Goal: Task Accomplishment & Management: Manage account settings

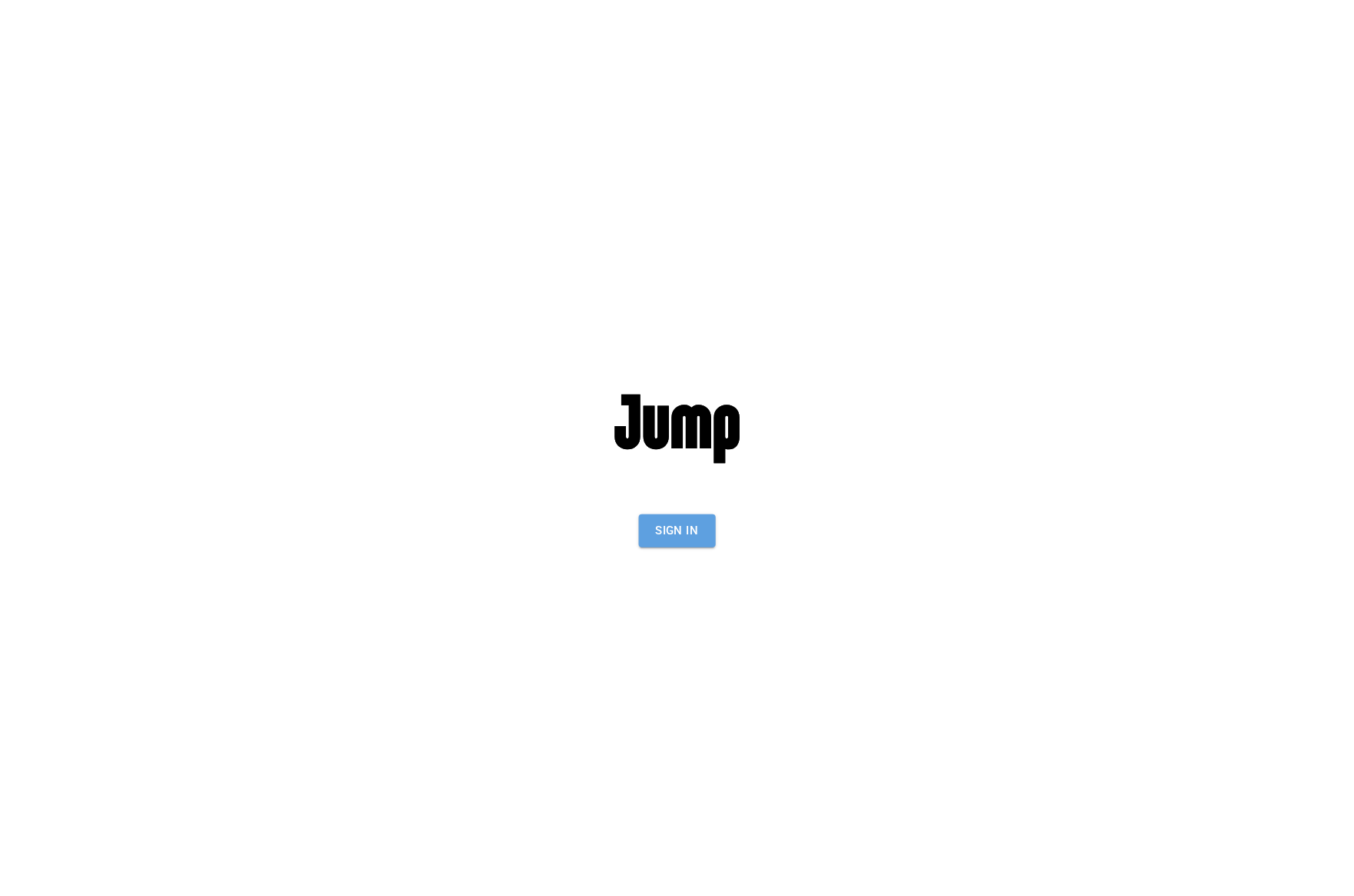
click at [692, 530] on button "Sign In" at bounding box center [678, 531] width 77 height 32
click at [656, 526] on button "Sign In" at bounding box center [678, 531] width 77 height 32
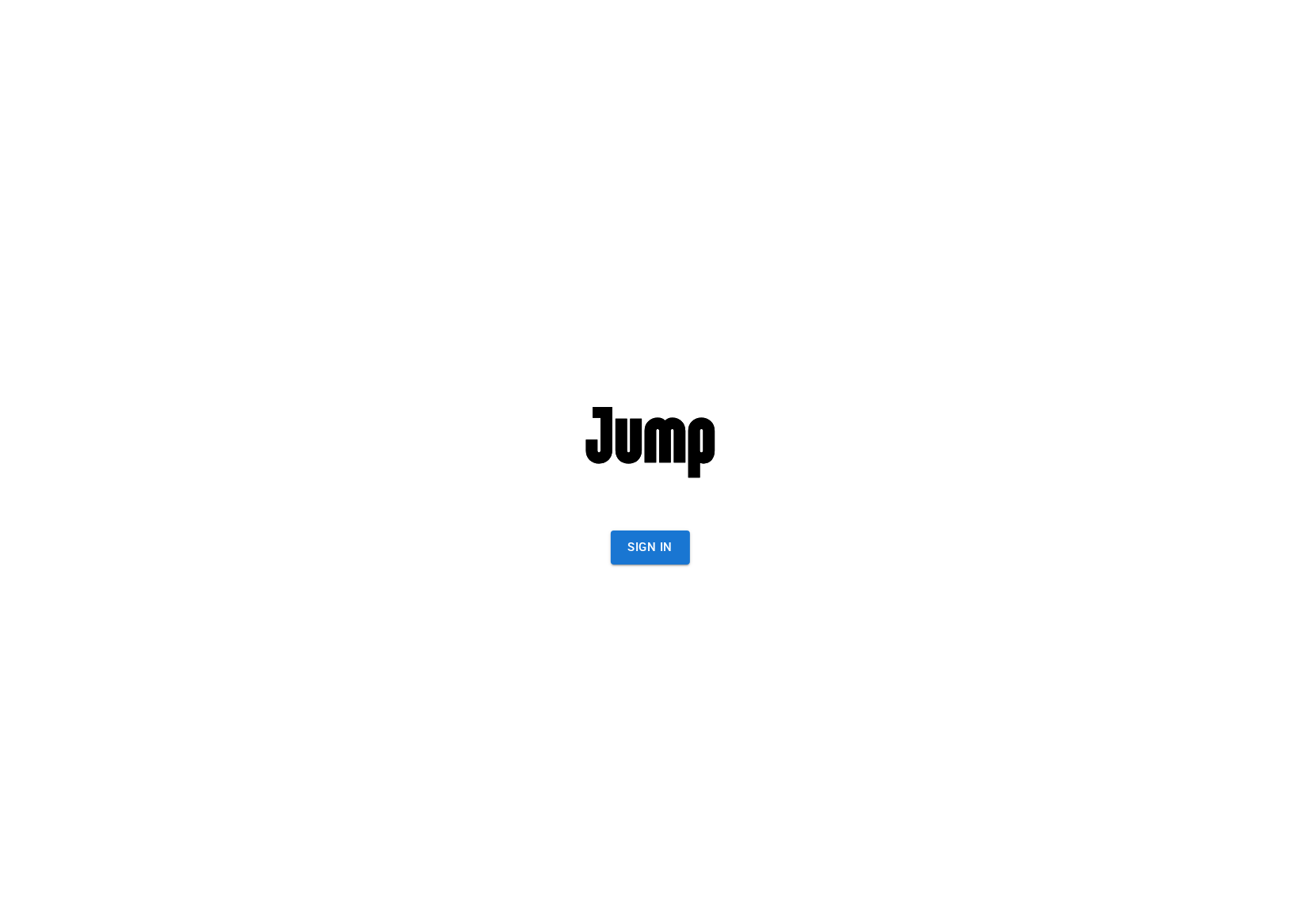
click at [606, 545] on div "Sign In" at bounding box center [650, 462] width 437 height 924
click at [664, 539] on button "Sign In" at bounding box center [650, 547] width 79 height 33
